Goal: Task Accomplishment & Management: Complete application form

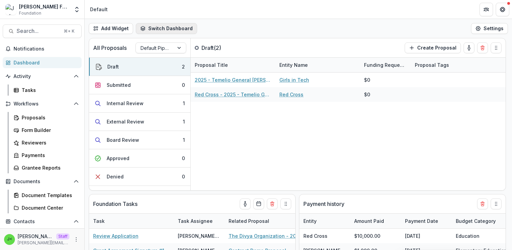
click at [171, 28] on button "Switch Dashboard" at bounding box center [166, 28] width 61 height 11
click at [234, 30] on div "Add Widget Switch Dashboard Payments Default New Dashboard Settings" at bounding box center [299, 28] width 428 height 19
click at [139, 87] on button "Submitted 0" at bounding box center [139, 85] width 101 height 18
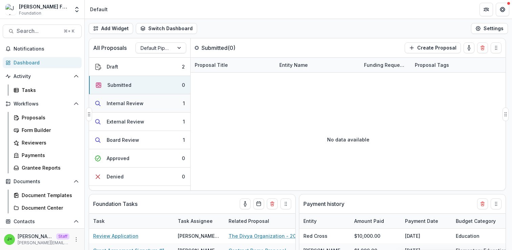
click at [139, 106] on div "Internal Review" at bounding box center [125, 103] width 37 height 7
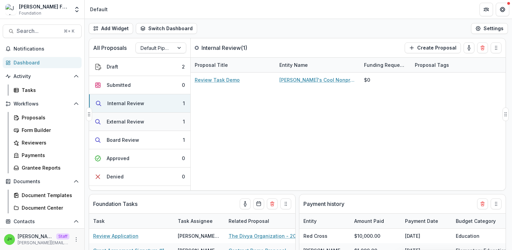
click at [139, 122] on div "External Review" at bounding box center [126, 121] width 38 height 7
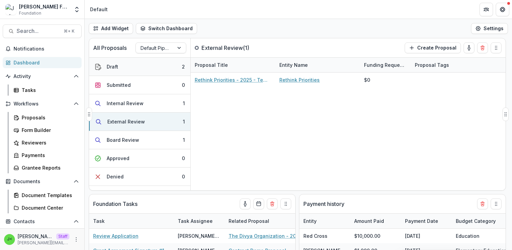
click at [150, 66] on button "Draft 2" at bounding box center [139, 67] width 101 height 18
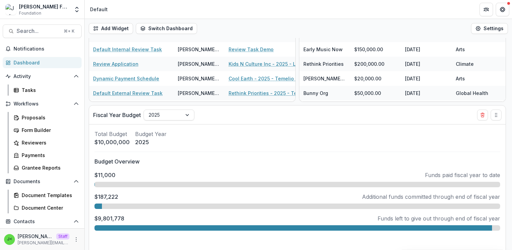
scroll to position [252, 0]
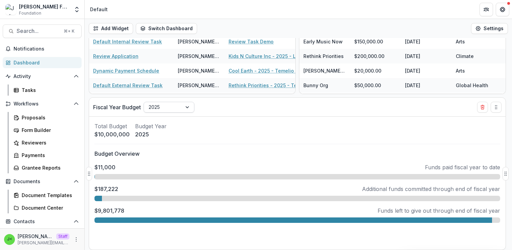
click at [181, 107] on div "2025" at bounding box center [163, 107] width 38 height 10
click at [297, 92] on div "Add Widget Switch Dashboard Payments Default New Dashboard Settings All Proposa…" at bounding box center [299, 134] width 428 height 231
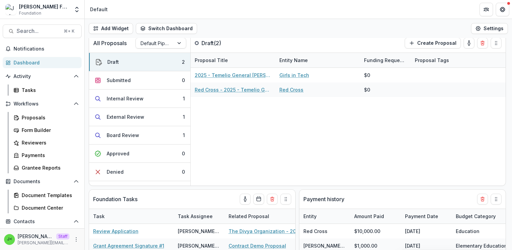
scroll to position [0, 0]
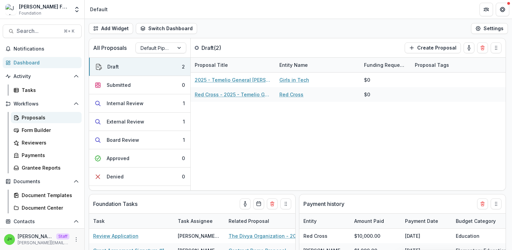
click at [53, 117] on div "Proposals" at bounding box center [49, 117] width 55 height 7
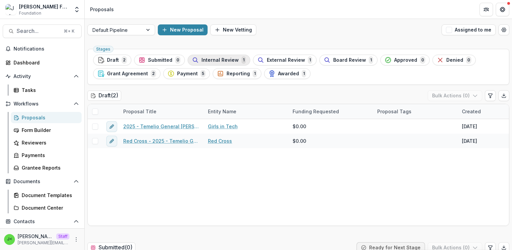
click at [208, 60] on span "Internal Review" at bounding box center [220, 60] width 37 height 6
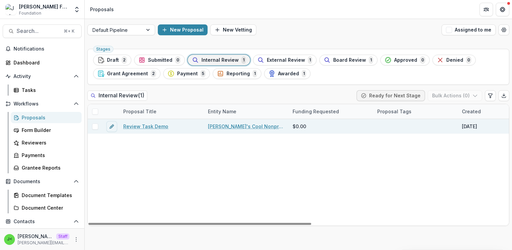
click at [146, 126] on link "Review Task Demo" at bounding box center [145, 126] width 45 height 7
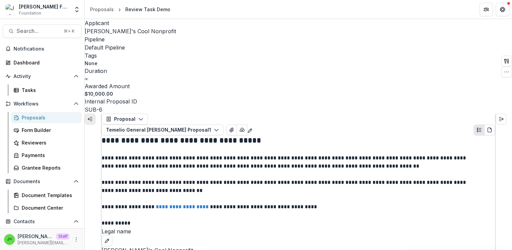
click at [92, 121] on line "Expand left" at bounding box center [91, 121] width 2 height 0
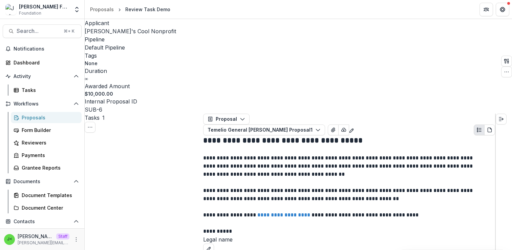
drag, startPoint x: 143, startPoint y: 123, endPoint x: 95, endPoint y: 123, distance: 48.1
click at [487, 127] on icon "PDF view" at bounding box center [489, 129] width 5 height 5
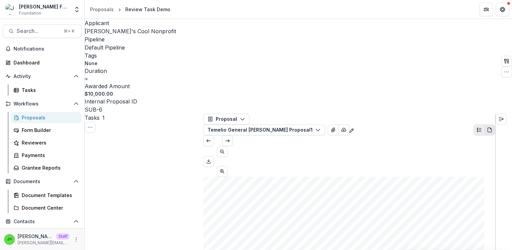
click at [477, 131] on circle "Plaintext view" at bounding box center [477, 131] width 1 height 1
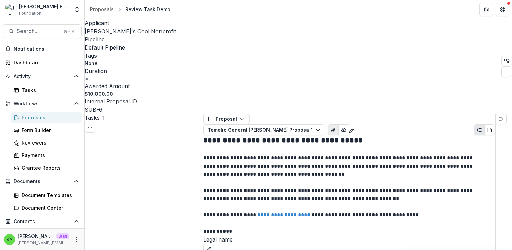
click at [335, 128] on icon "View Attached Files" at bounding box center [333, 130] width 4 height 4
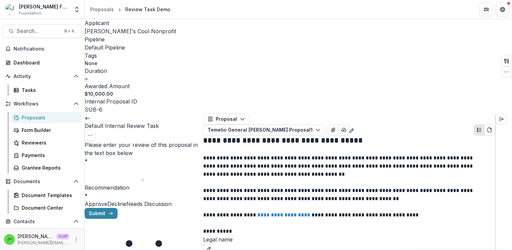
click at [90, 116] on icon at bounding box center [87, 118] width 5 height 5
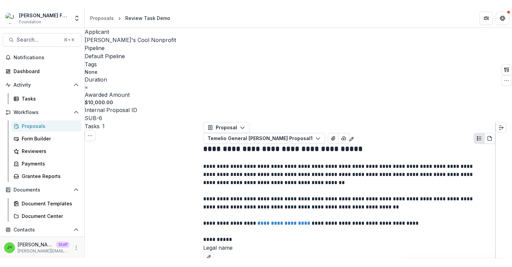
scroll to position [79, 1]
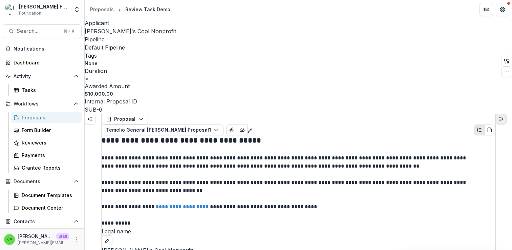
click at [504, 116] on icon "Expand right" at bounding box center [501, 118] width 5 height 5
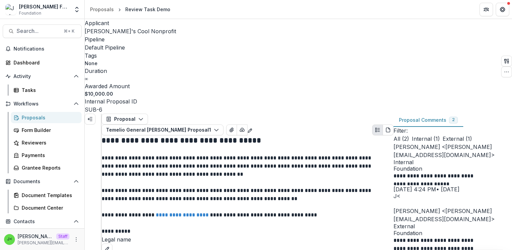
click at [78, 8] on icon "Open entity switcher" at bounding box center [77, 9] width 7 height 7
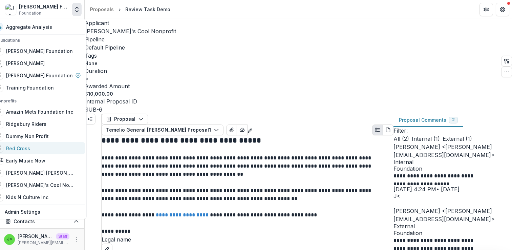
click at [30, 145] on div "Red Cross" at bounding box center [18, 148] width 24 height 7
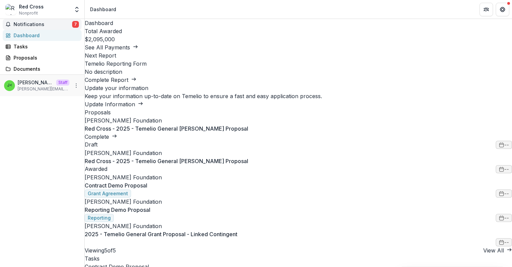
click at [60, 27] on span "Notifications" at bounding box center [43, 25] width 59 height 6
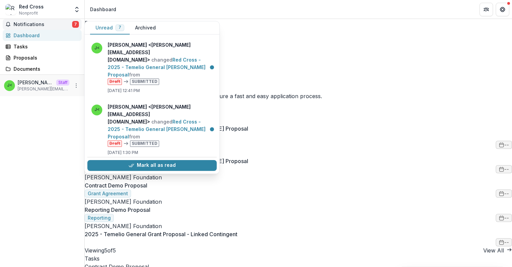
click at [60, 27] on span "Notifications" at bounding box center [43, 25] width 59 height 6
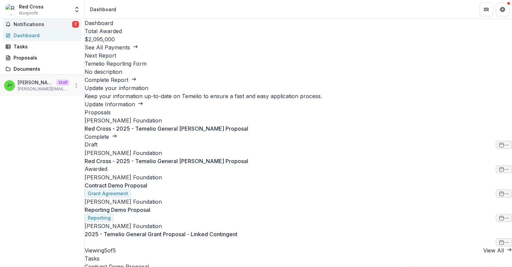
click at [60, 27] on span "Notifications" at bounding box center [43, 25] width 59 height 6
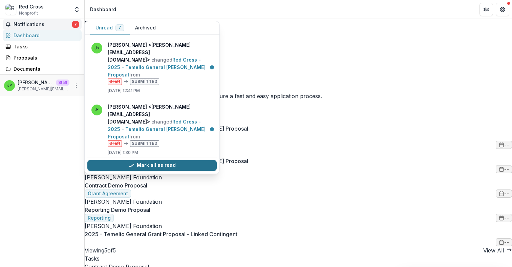
click at [121, 165] on button "Mark all as read" at bounding box center [151, 165] width 129 height 11
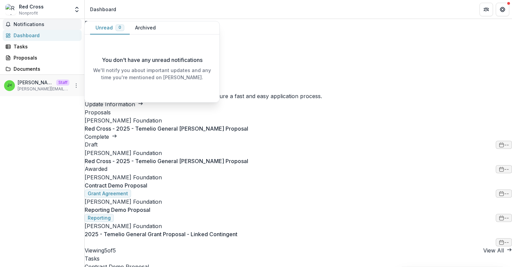
click at [279, 27] on h1 "Dashboard" at bounding box center [299, 23] width 428 height 8
